Goal: Information Seeking & Learning: Learn about a topic

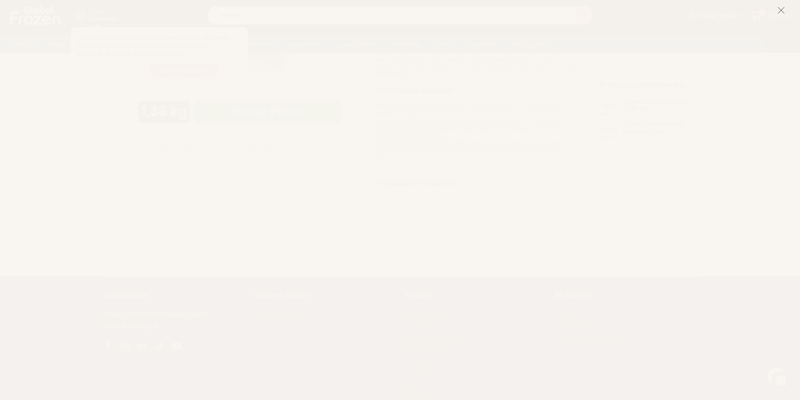
scroll to position [602, 0]
click at [785, 11] on icon at bounding box center [781, 10] width 8 height 8
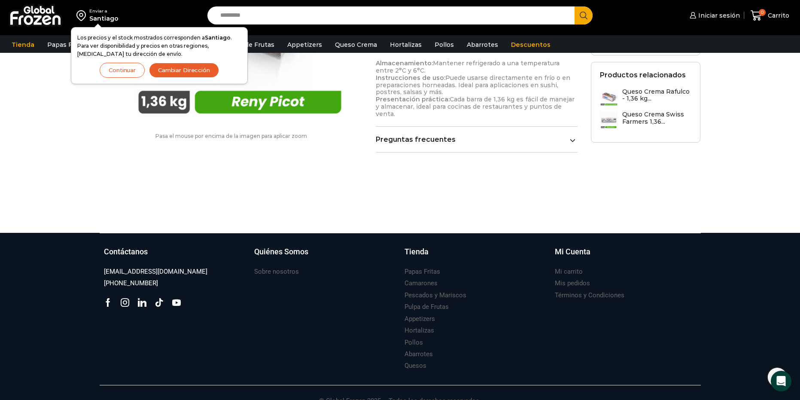
scroll to position [473, 0]
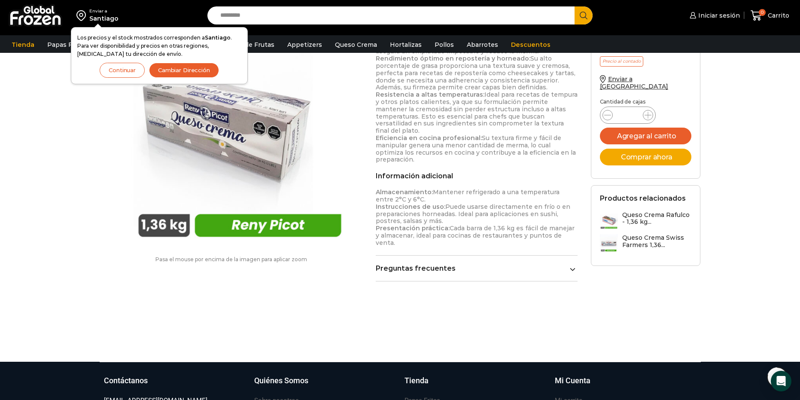
click at [502, 264] on link "Preguntas frecuentes" at bounding box center [477, 268] width 202 height 8
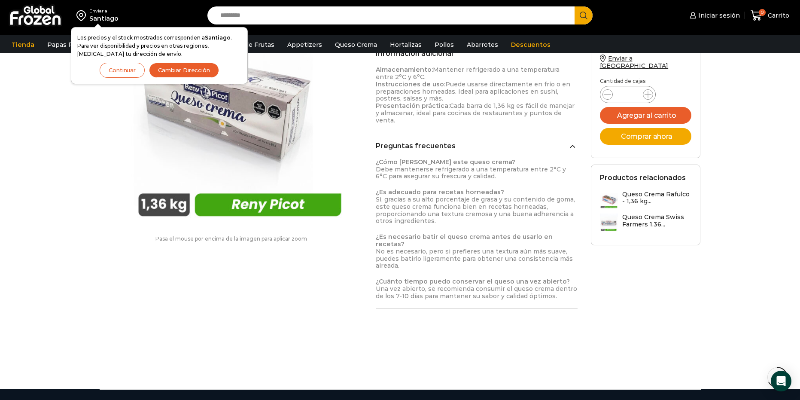
scroll to position [602, 0]
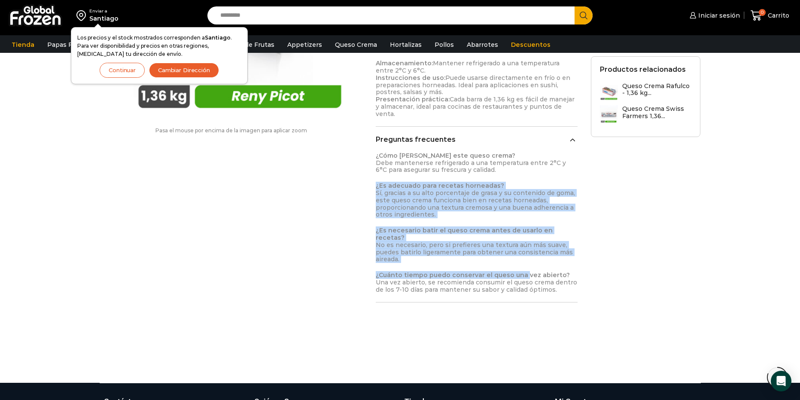
drag, startPoint x: 521, startPoint y: 242, endPoint x: 525, endPoint y: 167, distance: 74.4
click at [525, 167] on div "¿Cómo [PERSON_NAME] este queso crema? Debe mantenerse refrigerado a una tempera…" at bounding box center [477, 222] width 202 height 141
click at [508, 271] on strong "¿Cuánto tiempo puedo conservar el queso una vez abierto?" at bounding box center [473, 275] width 194 height 8
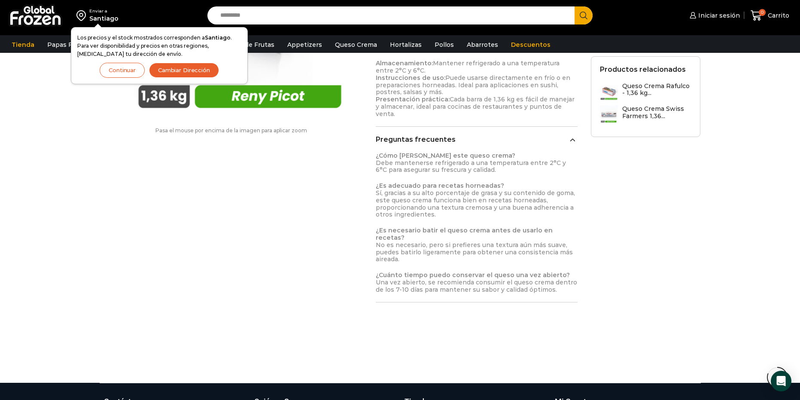
drag, startPoint x: 551, startPoint y: 184, endPoint x: 532, endPoint y: 132, distance: 55.1
click at [532, 226] on strong "¿Es necesario batir el queso crema antes de usarlo en recetas?" at bounding box center [464, 233] width 177 height 15
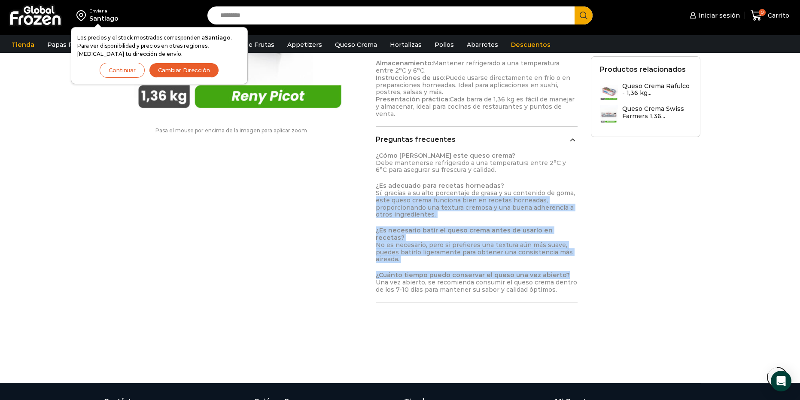
drag, startPoint x: 580, startPoint y: 179, endPoint x: 565, endPoint y: 253, distance: 76.2
click at [565, 271] on p "¿Cuánto tiempo puedo conservar el queso una vez abierto? Una vez abierto, se re…" at bounding box center [477, 281] width 202 height 21
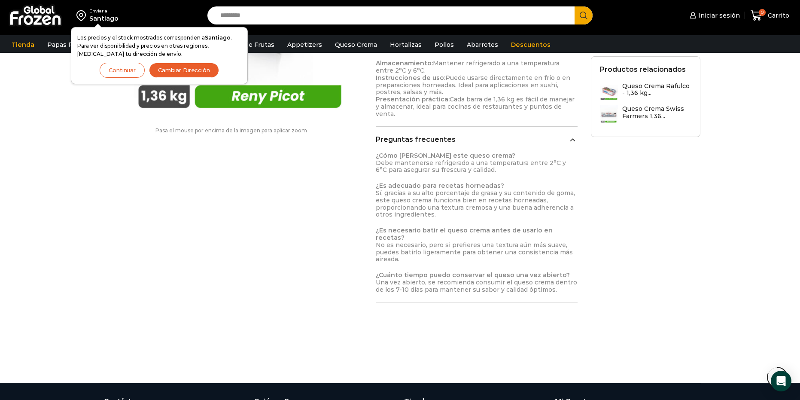
drag, startPoint x: 562, startPoint y: 269, endPoint x: 545, endPoint y: 162, distance: 107.7
click at [545, 152] on div "¿Cómo [PERSON_NAME] este queso crema? Debe mantenerse refrigerado a una tempera…" at bounding box center [477, 222] width 202 height 141
click at [546, 192] on p "¿Es adecuado para recetas horneadas? Sí, gracias a su alto porcentaje de grasa …" at bounding box center [477, 200] width 202 height 36
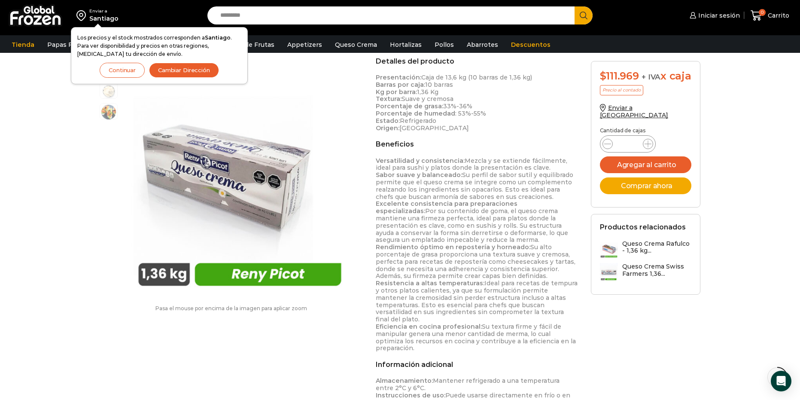
scroll to position [259, 0]
